Goal: Information Seeking & Learning: Learn about a topic

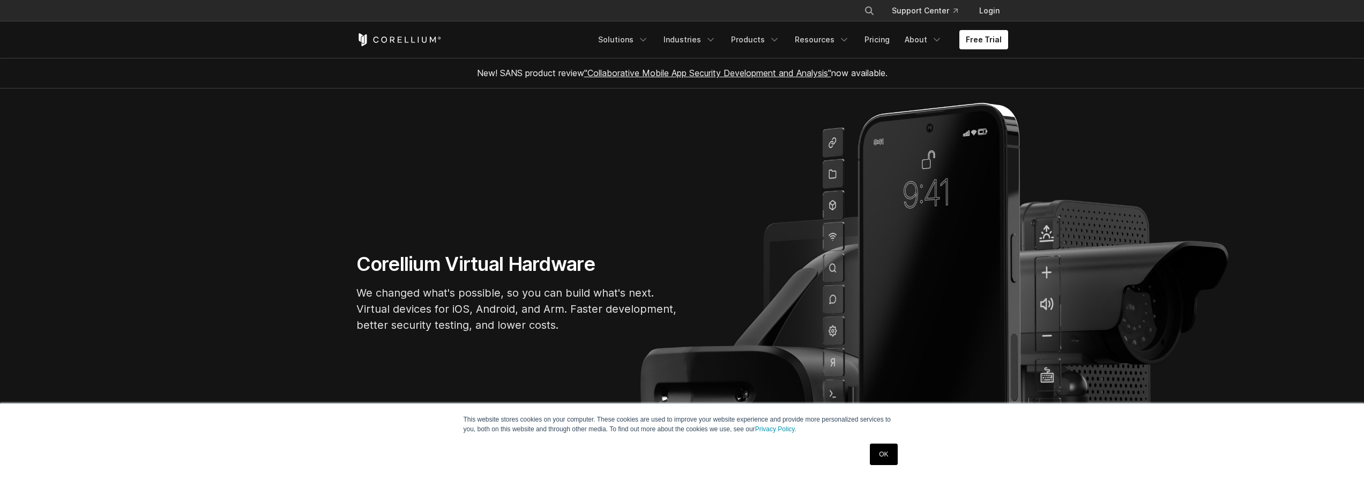
click at [894, 456] on link "OK" at bounding box center [883, 453] width 27 height 21
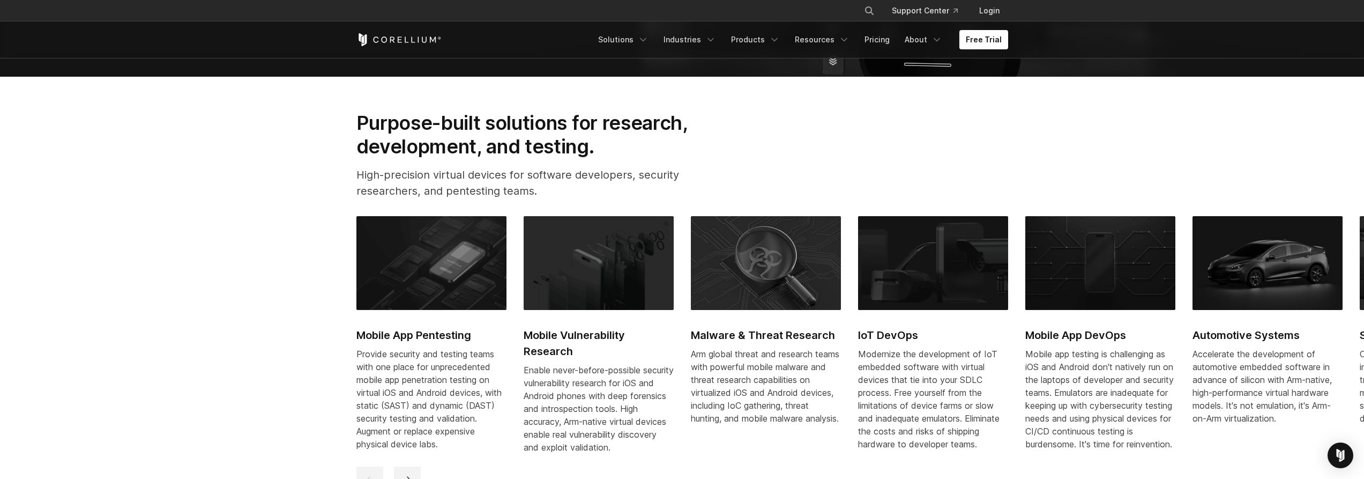
scroll to position [429, 0]
drag, startPoint x: 1310, startPoint y: 282, endPoint x: 1372, endPoint y: 330, distance: 78.4
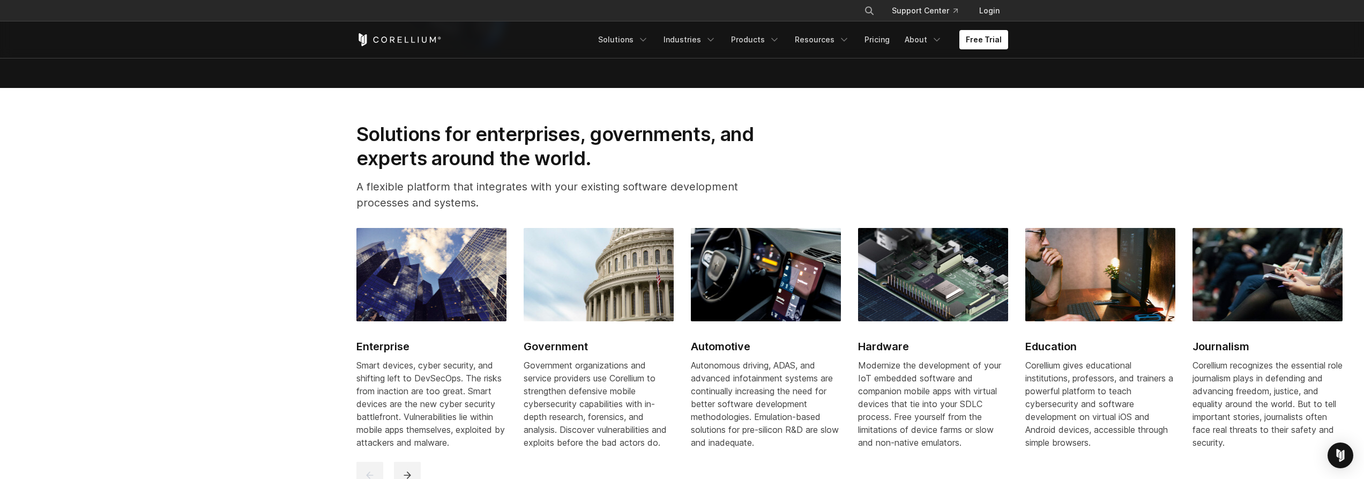
scroll to position [911, 0]
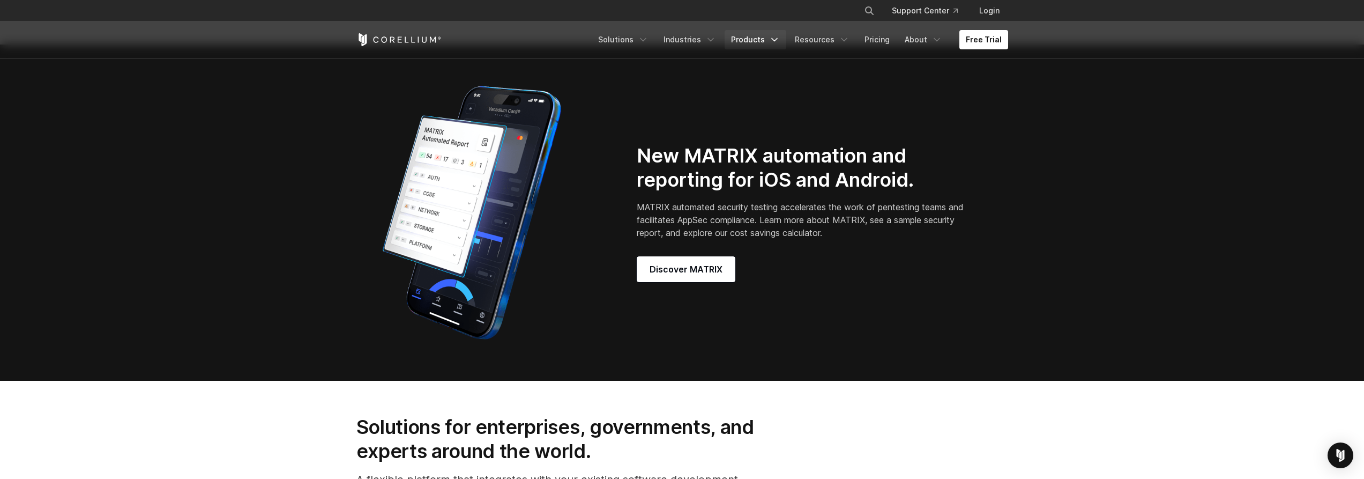
click at [771, 41] on link "Products" at bounding box center [756, 39] width 62 height 19
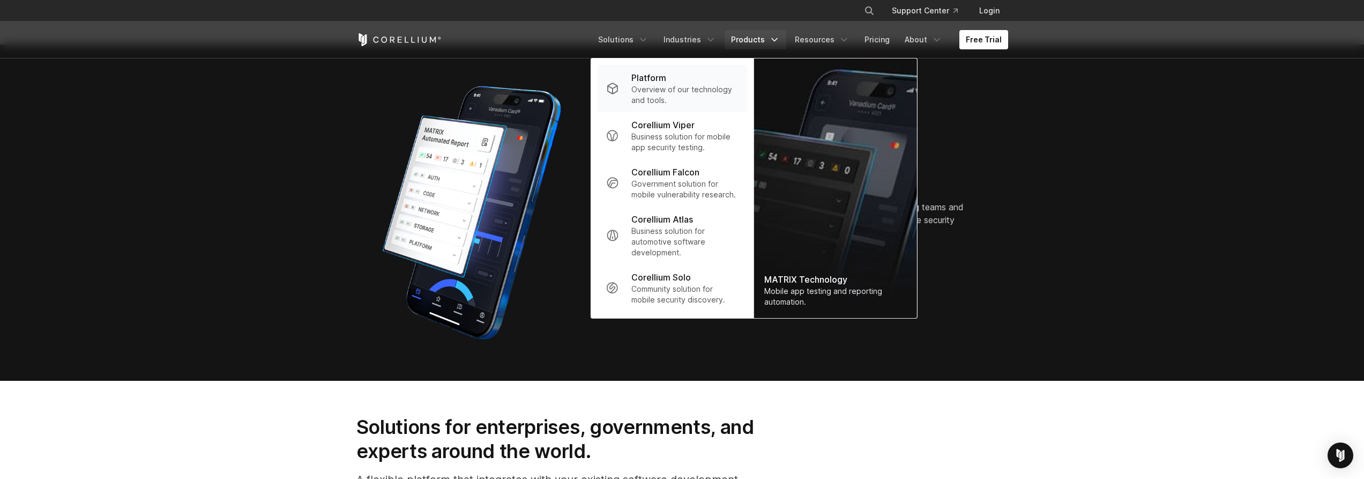
click at [700, 72] on div "Platform" at bounding box center [685, 77] width 107 height 13
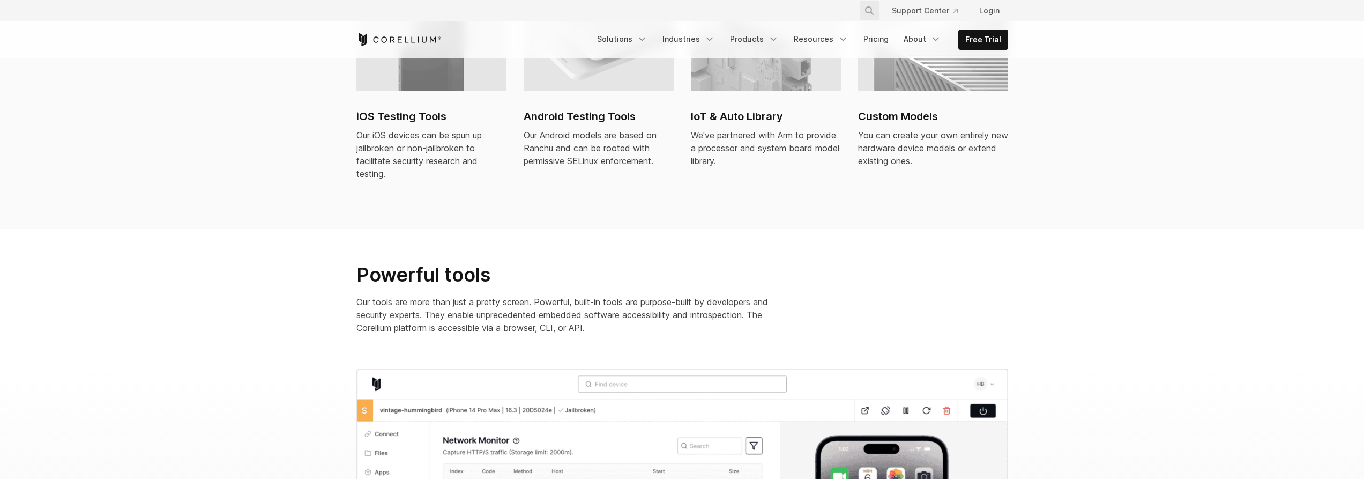
scroll to position [858, 0]
